Goal: Information Seeking & Learning: Check status

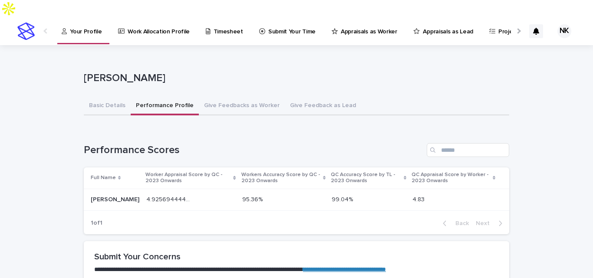
click at [355, 17] on p "Appraisals as Worker" at bounding box center [368, 26] width 56 height 18
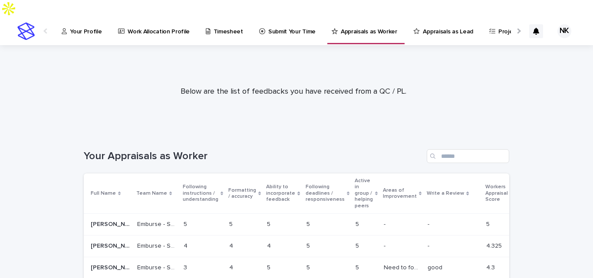
click at [147, 189] on div "Team Name" at bounding box center [156, 194] width 41 height 10
click at [434, 17] on p "Appraisals as Lead" at bounding box center [447, 26] width 50 height 18
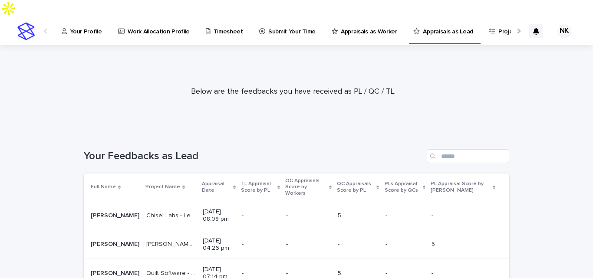
click at [159, 182] on p "Project Name" at bounding box center [162, 187] width 35 height 10
click at [149, 182] on p "Project Name" at bounding box center [162, 187] width 35 height 10
click at [202, 179] on p "Appraisal Date" at bounding box center [216, 187] width 29 height 16
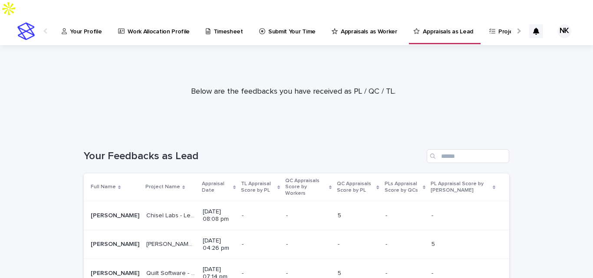
click at [202, 179] on p "Appraisal Date" at bounding box center [216, 187] width 29 height 16
